Goal: Task Accomplishment & Management: Use online tool/utility

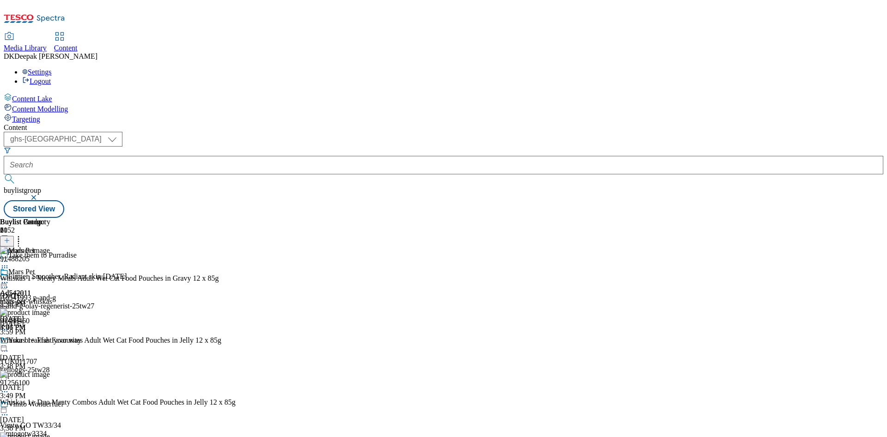
select select "ghs-[GEOGRAPHIC_DATA]"
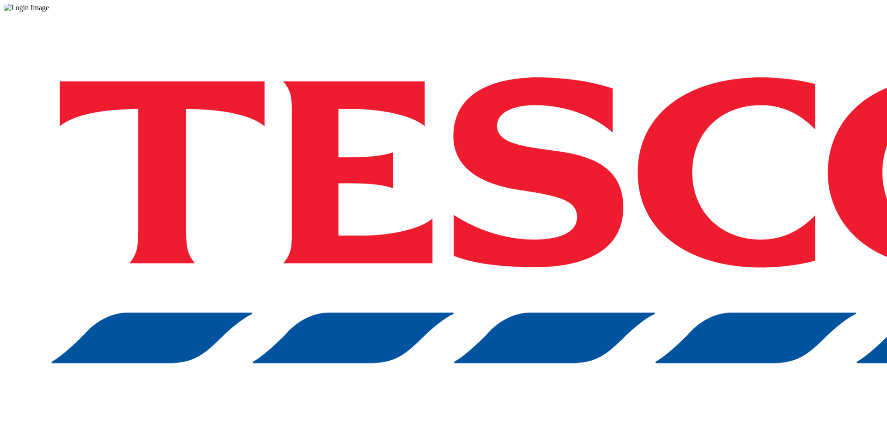
click at [682, 264] on div "Log in to the Spectra’s dashboard using Tesco’s credentials. If you don’t have …" at bounding box center [444, 241] width 880 height 459
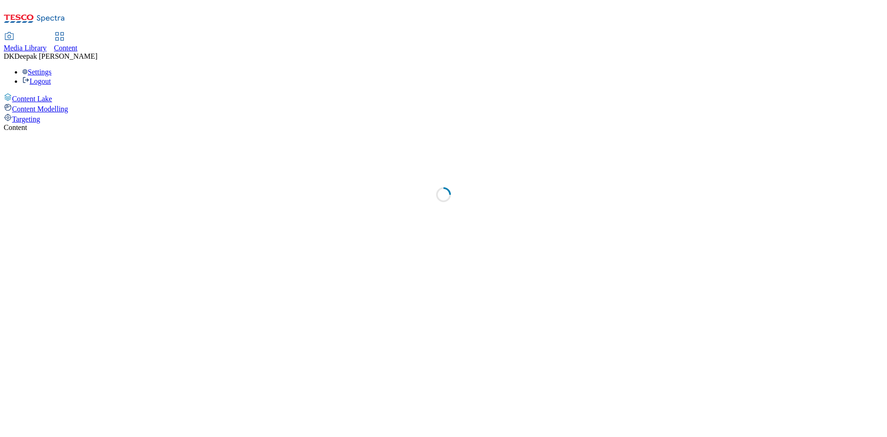
select select "ghs-[GEOGRAPHIC_DATA]"
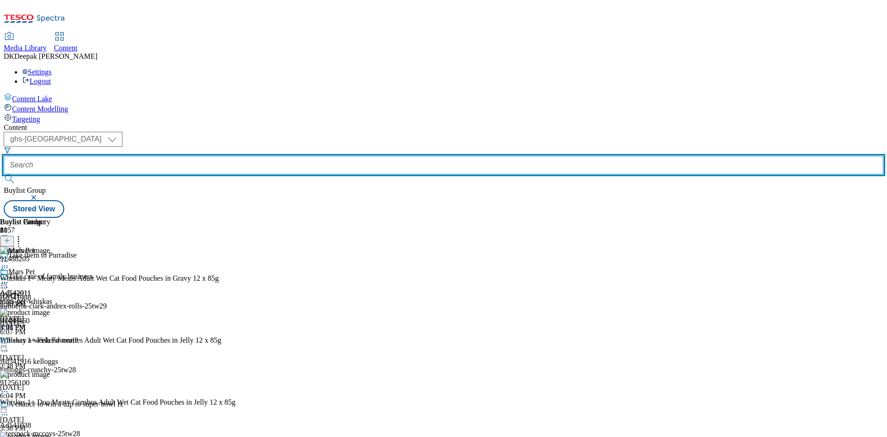
click at [215, 156] on input "text" at bounding box center [444, 165] width 880 height 18
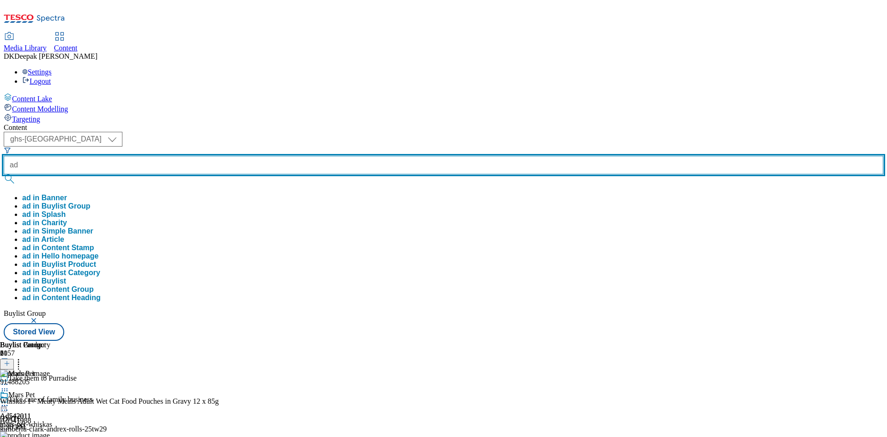
paste input "541938"
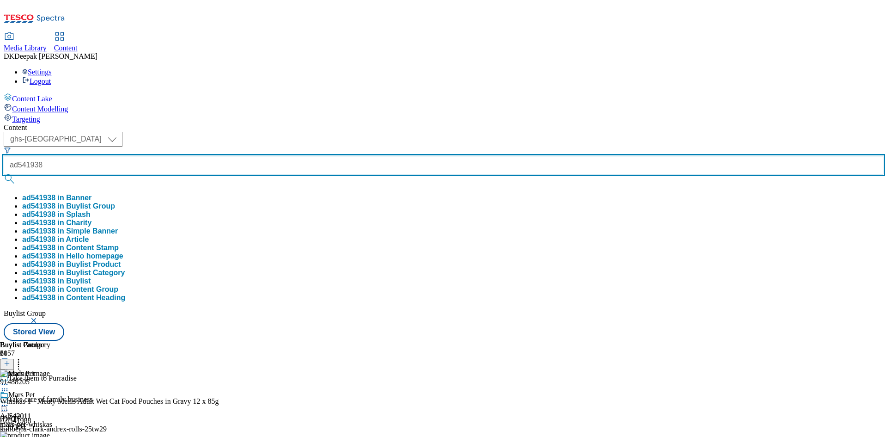
type input "ad541938"
click at [4, 174] on button "submit" at bounding box center [10, 178] width 13 height 9
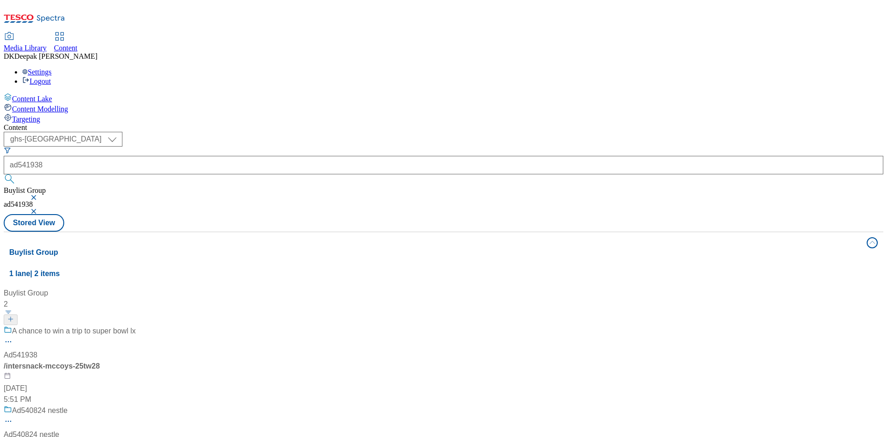
click at [136, 360] on div "/ intersnack-mccoys-25tw28" at bounding box center [70, 365] width 132 height 11
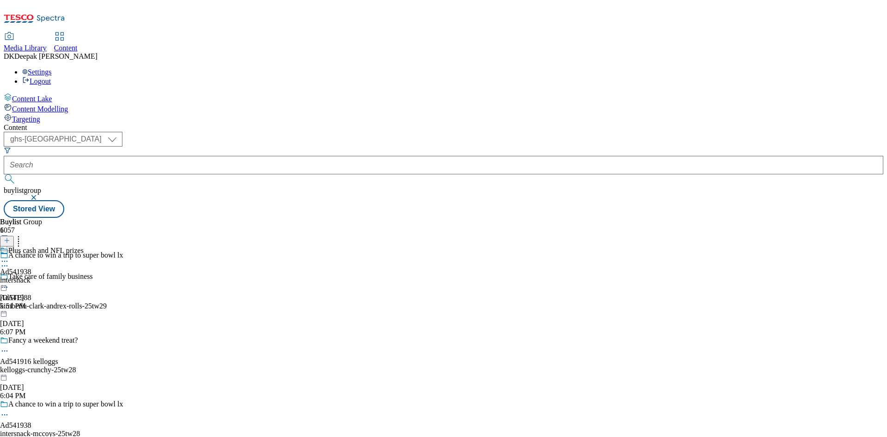
click at [9, 410] on icon at bounding box center [4, 414] width 9 height 9
click at [43, 428] on button "Edit" at bounding box center [30, 433] width 24 height 11
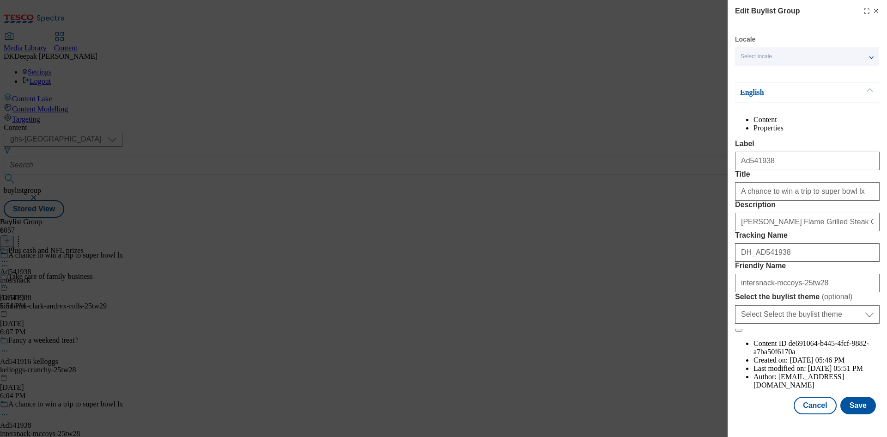
scroll to position [36, 0]
click at [817, 410] on button "Cancel" at bounding box center [815, 405] width 43 height 18
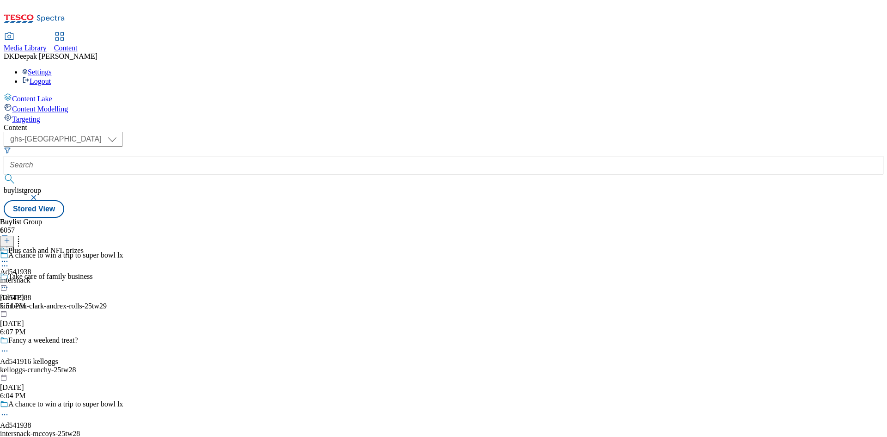
click at [84, 246] on div "Plus cash and NFL prizes Ad541938 intersnack Aug 27, 2025 5:51 PM" at bounding box center [42, 278] width 84 height 64
click at [9, 278] on icon at bounding box center [4, 282] width 9 height 9
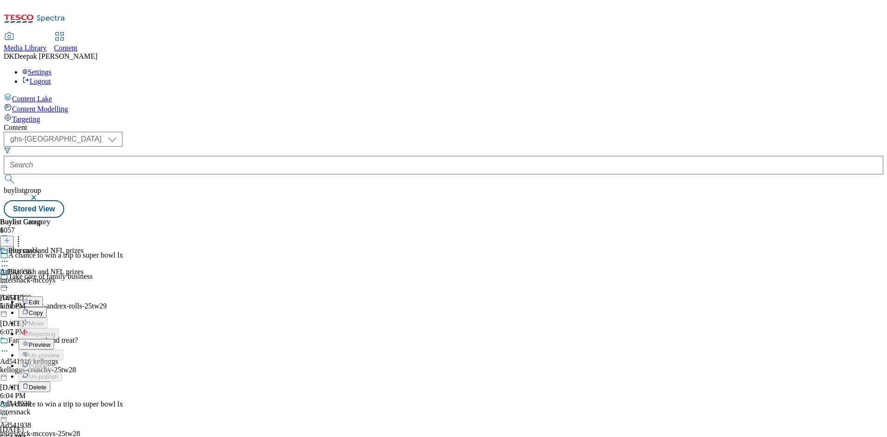
click at [43, 296] on button "Edit" at bounding box center [30, 301] width 24 height 11
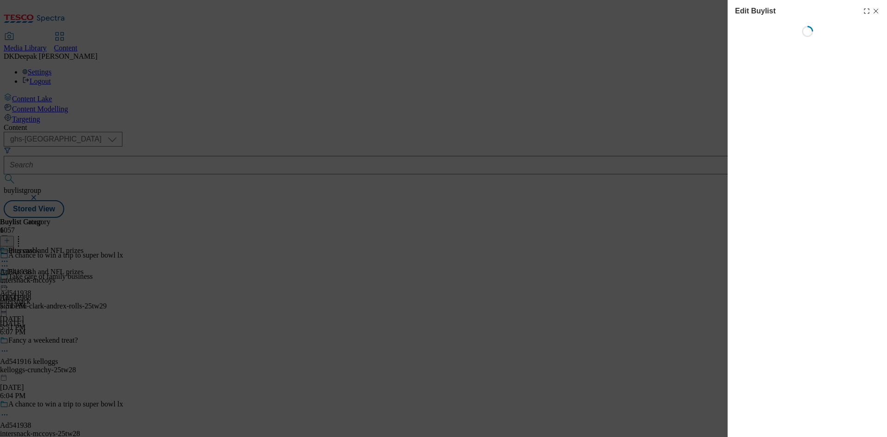
select select "tactical"
select select "supplier funded short term 1-3 weeks"
select select "dunnhumby"
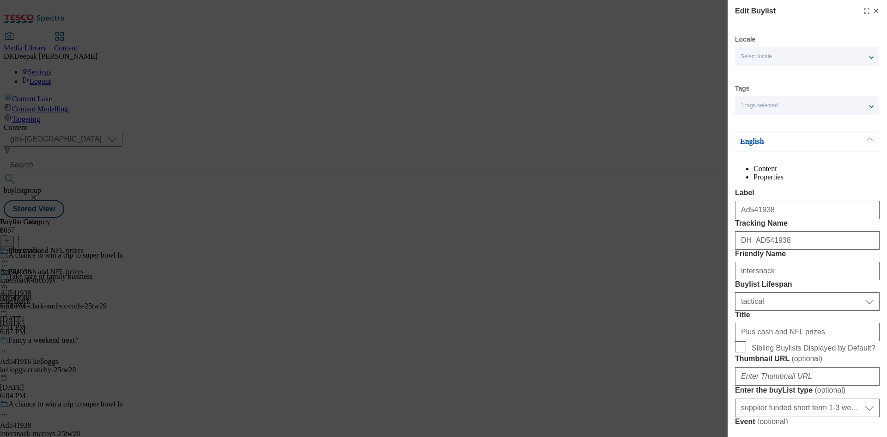
select select "Banner"
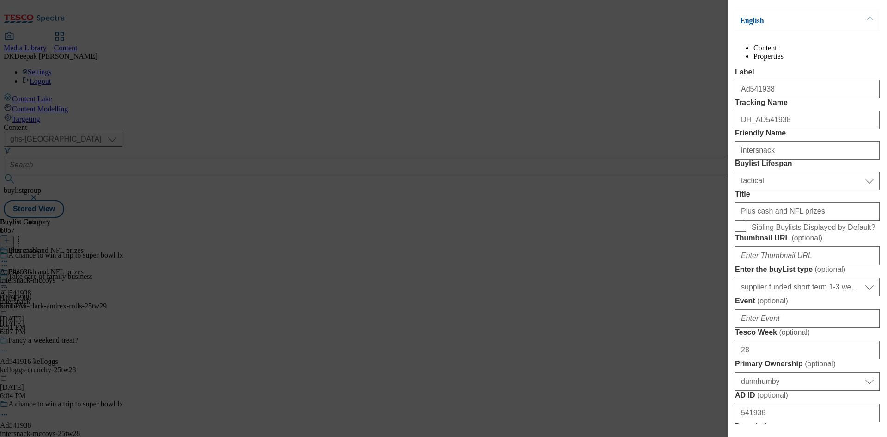
scroll to position [139, 0]
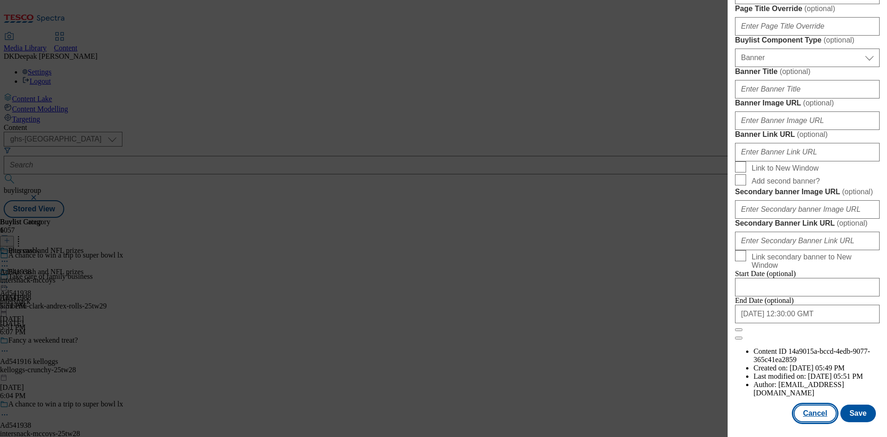
click at [818, 408] on button "Cancel" at bounding box center [815, 413] width 43 height 18
select select "tactical"
select select "supplier funded short term 1-3 weeks"
select select "dunnhumby"
select select "Banner"
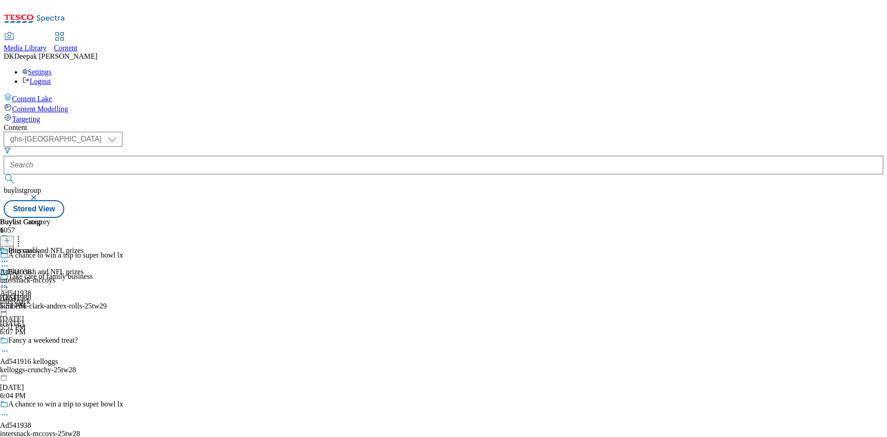
scroll to position [750, 0]
click at [55, 276] on div "intersnack-mccoys" at bounding box center [27, 280] width 55 height 8
click at [55, 268] on div "Intersnack" at bounding box center [27, 278] width 55 height 21
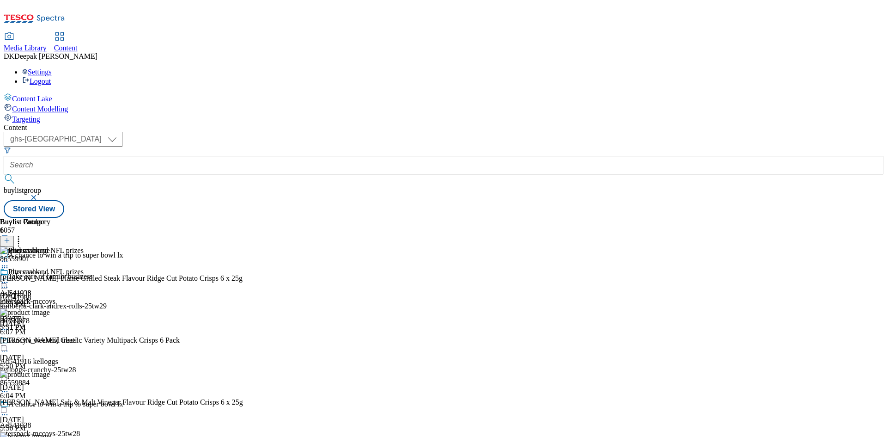
click at [9, 278] on icon at bounding box center [4, 282] width 9 height 9
click at [43, 296] on button "Edit" at bounding box center [30, 301] width 24 height 11
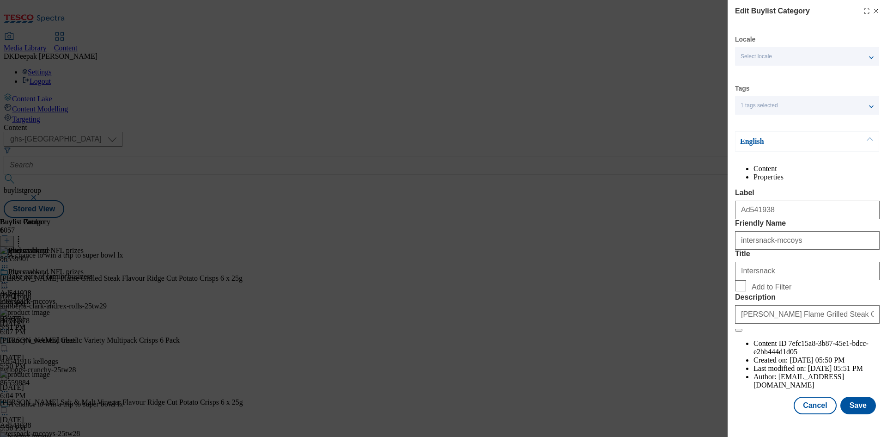
scroll to position [18, 0]
click at [811, 411] on button "Cancel" at bounding box center [815, 405] width 43 height 18
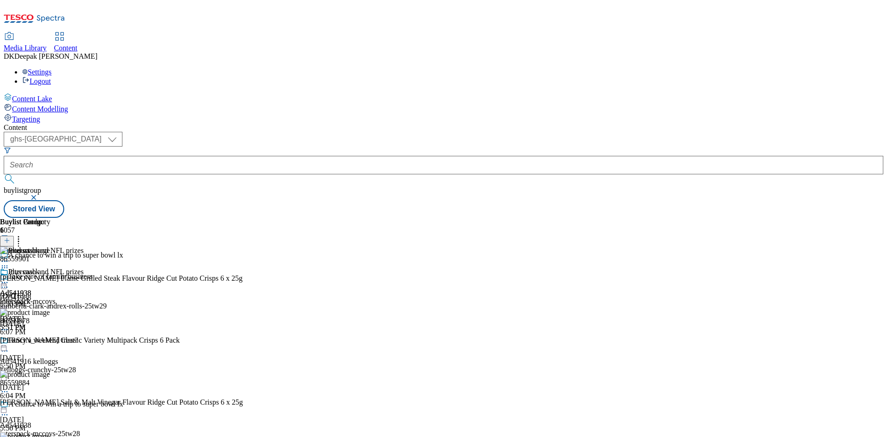
scroll to position [0, 0]
click at [9, 278] on icon at bounding box center [4, 282] width 9 height 9
click at [50, 341] on span "Preview" at bounding box center [40, 344] width 22 height 7
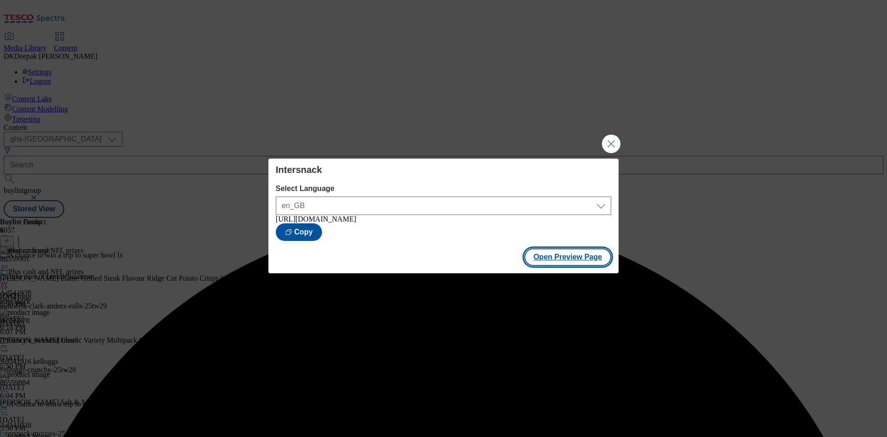
click at [573, 262] on button "Open Preview Page" at bounding box center [568, 257] width 87 height 18
click at [612, 138] on button "Close Modal" at bounding box center [611, 143] width 18 height 18
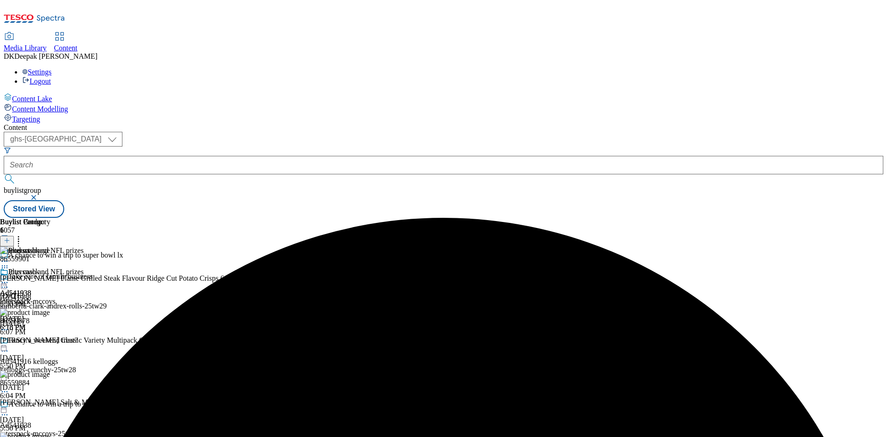
click at [9, 278] on icon at bounding box center [4, 282] width 9 height 9
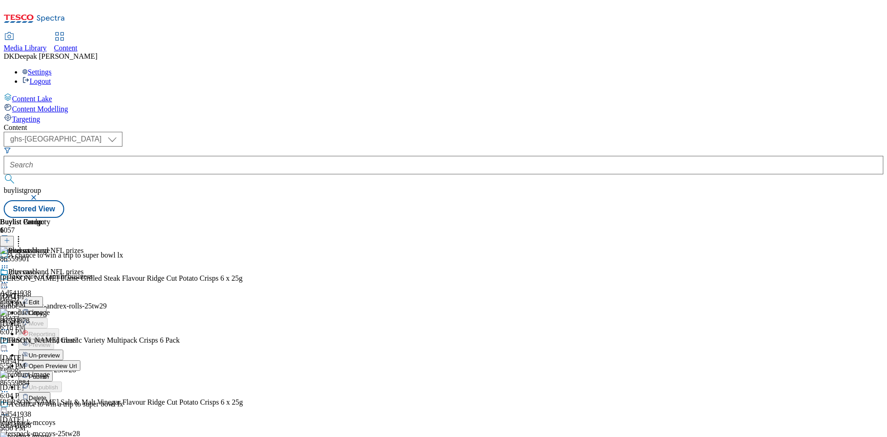
click at [77, 362] on span "Open Preview Url" at bounding box center [53, 365] width 48 height 7
click at [9, 278] on icon at bounding box center [4, 282] width 9 height 9
click at [53, 372] on div "Publish" at bounding box center [35, 376] width 34 height 8
click at [9, 278] on icon at bounding box center [4, 282] width 9 height 9
click at [49, 373] on span "Publish" at bounding box center [39, 376] width 20 height 7
